Goal: Transaction & Acquisition: Book appointment/travel/reservation

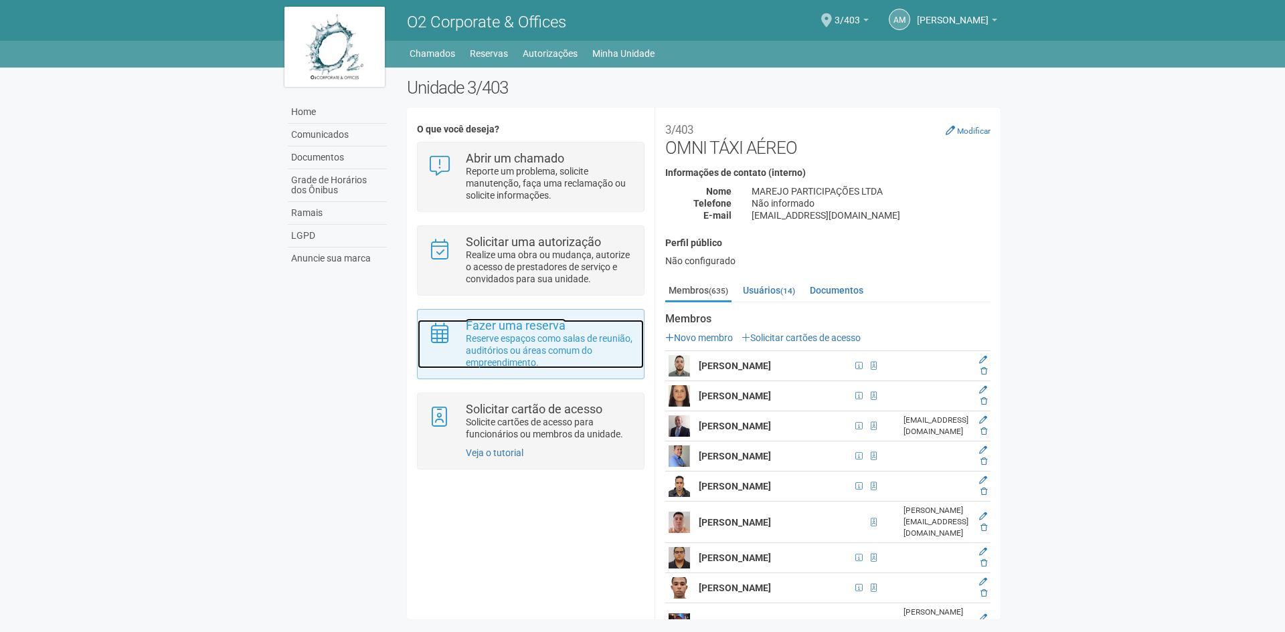
click at [533, 332] on strong "Fazer uma reserva" at bounding box center [516, 325] width 100 height 14
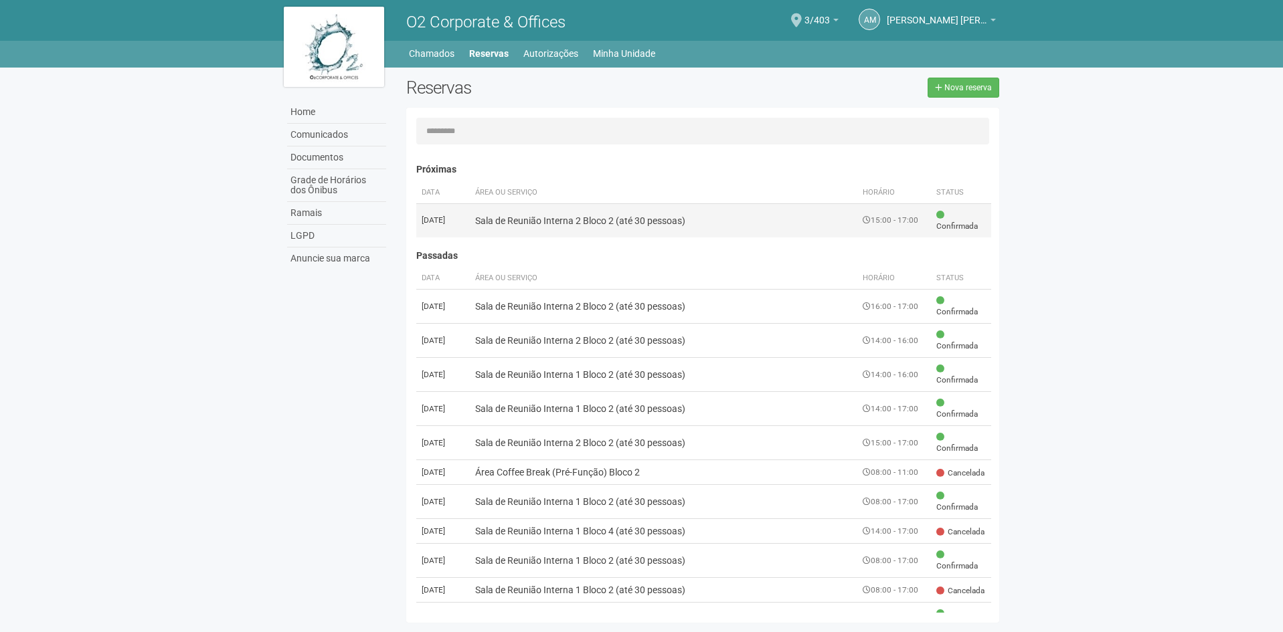
click at [514, 224] on td "Sala de Reunião Interna 2 Bloco 2 (até 30 pessoas)" at bounding box center [664, 220] width 388 height 34
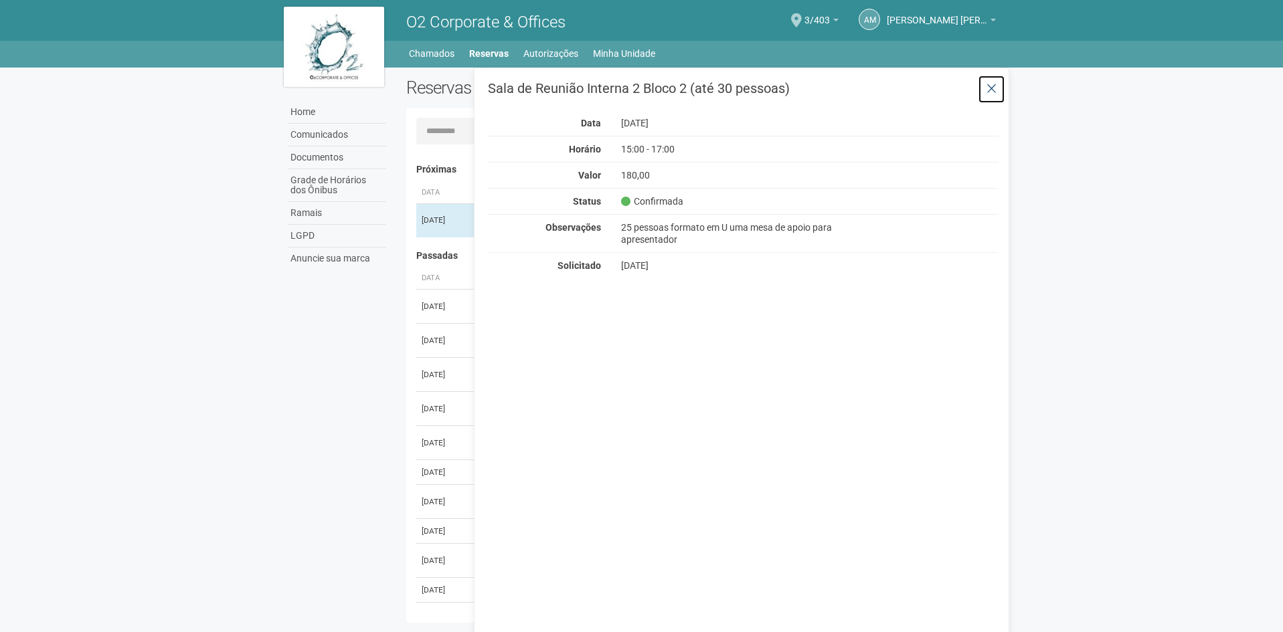
click at [987, 84] on icon at bounding box center [991, 88] width 10 height 13
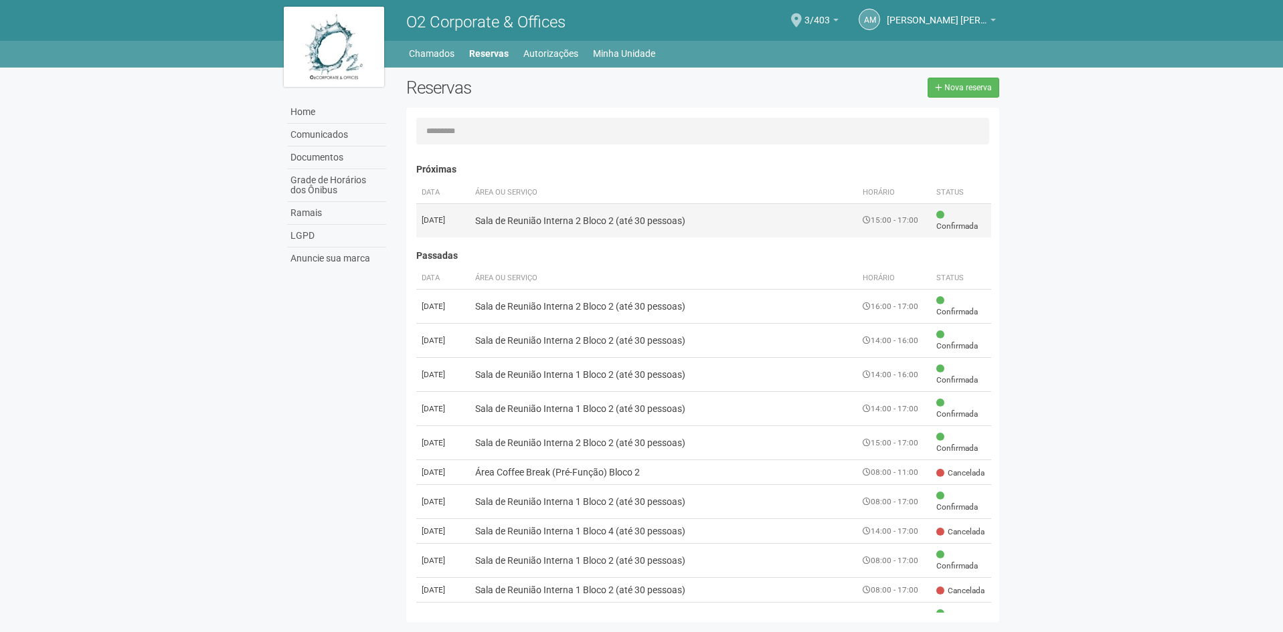
click at [823, 218] on td "Sala de Reunião Interna 2 Bloco 2 (até 30 pessoas)" at bounding box center [664, 220] width 388 height 34
